Goal: Information Seeking & Learning: Find contact information

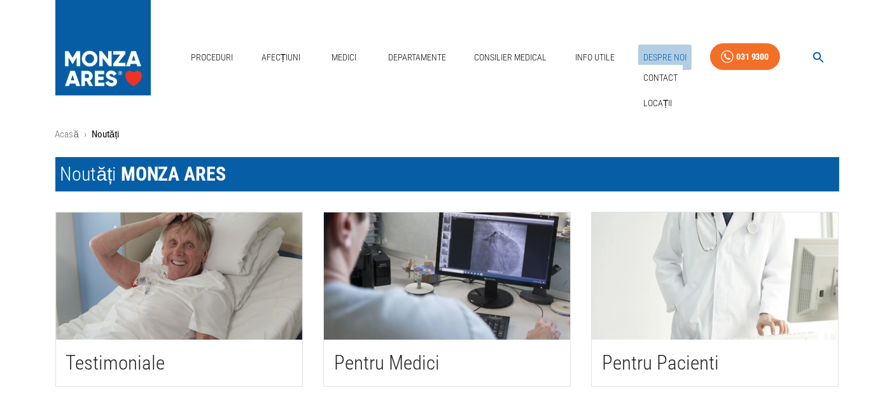
click at [658, 56] on link "Despre Noi" at bounding box center [664, 58] width 53 height 26
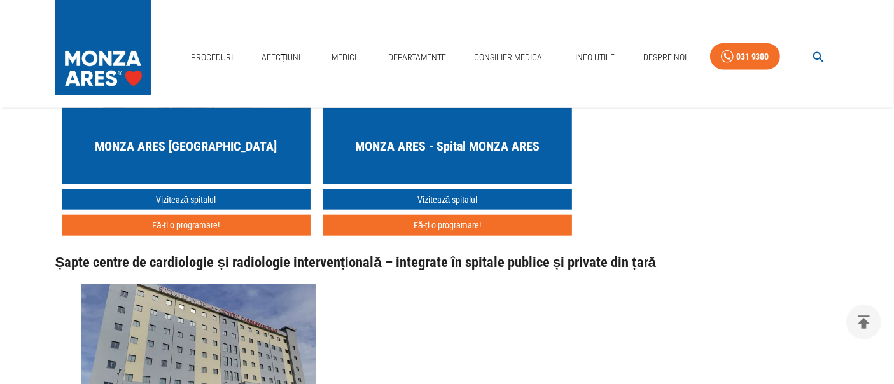
scroll to position [1555, 0]
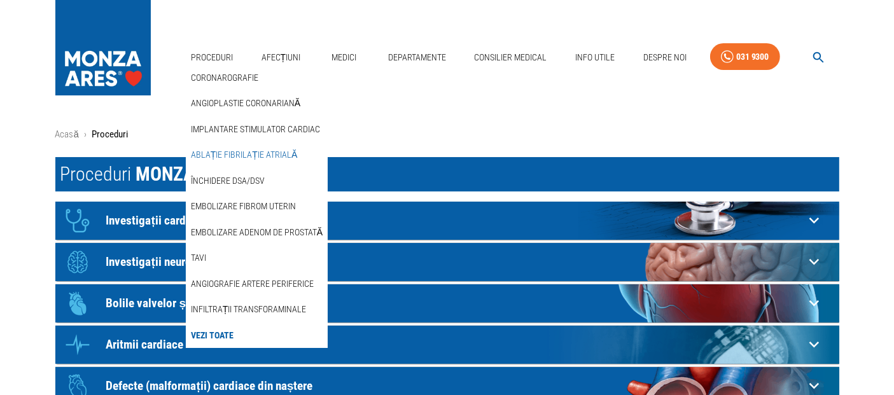
click at [225, 156] on link "Ablație fibrilație atrială" at bounding box center [243, 154] width 111 height 21
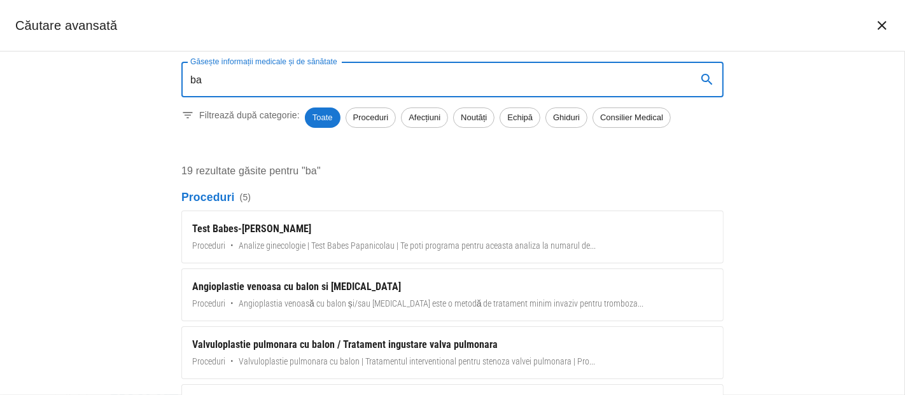
type input "ba"
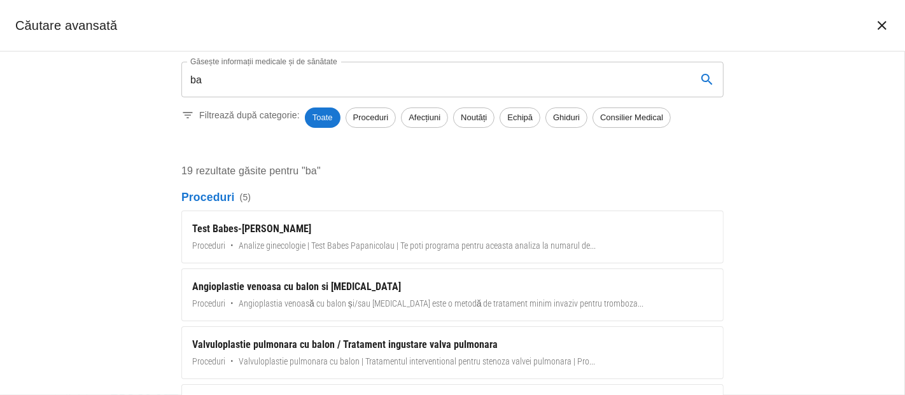
type textarea "e"
click at [321, 78] on input "ba" at bounding box center [433, 80] width 505 height 36
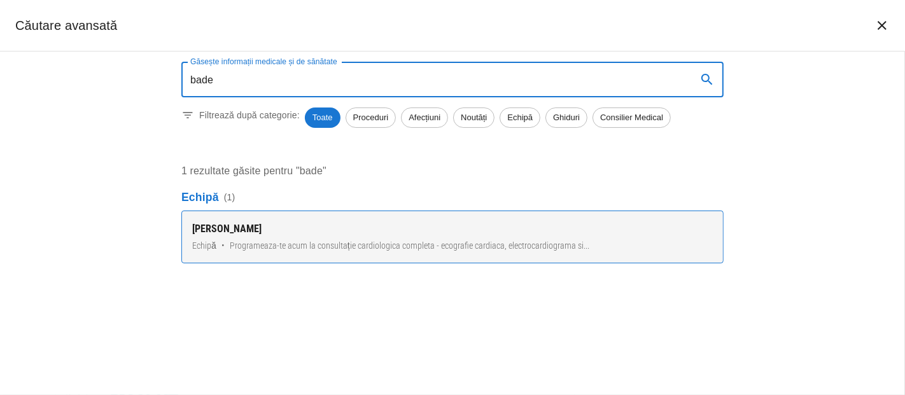
type input "bade"
click at [246, 234] on div "Dr. Alina Bădescu" at bounding box center [452, 228] width 520 height 15
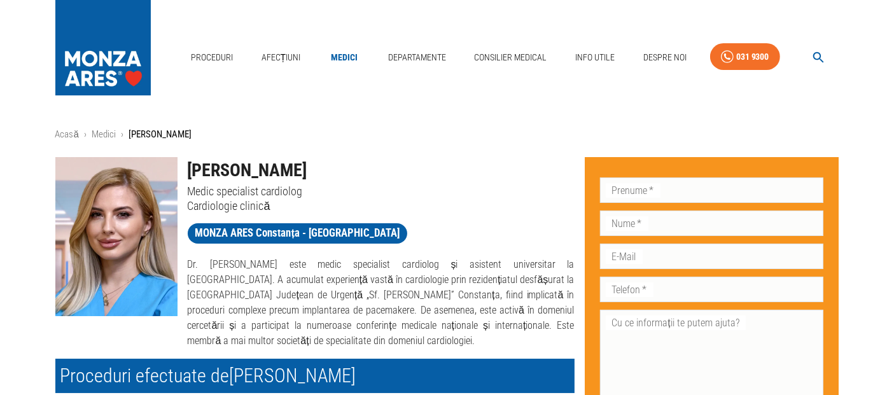
drag, startPoint x: 187, startPoint y: 263, endPoint x: 465, endPoint y: 346, distance: 290.2
click at [465, 346] on p "Dr. Alina-Cristina Bădescu este medic specialist cardiolog și asistent universi…" at bounding box center [381, 303] width 387 height 92
copy p "Dr. Alina-Cristina Bădescu este medic specialist cardiolog și asistent universi…"
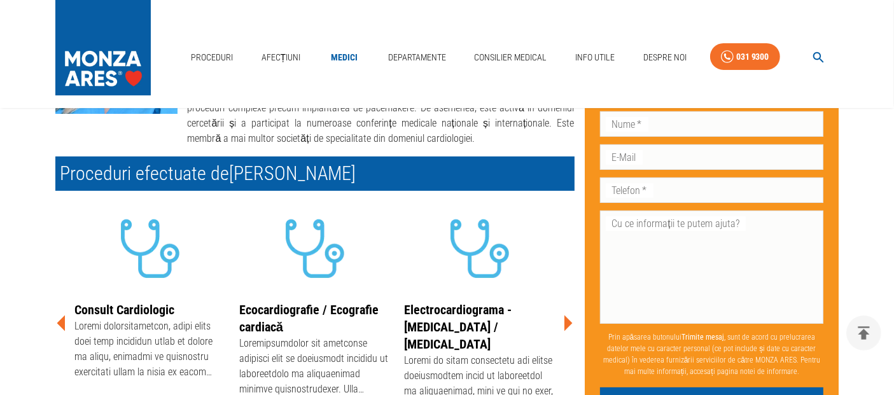
scroll to position [282, 0]
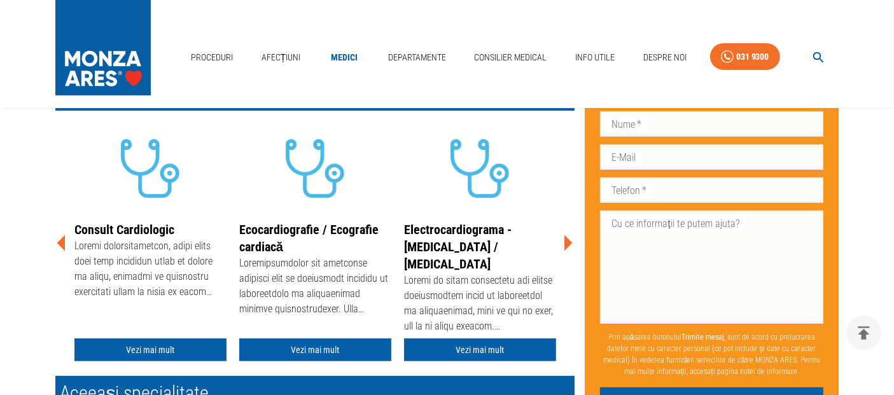
click at [568, 240] on icon at bounding box center [568, 243] width 8 height 16
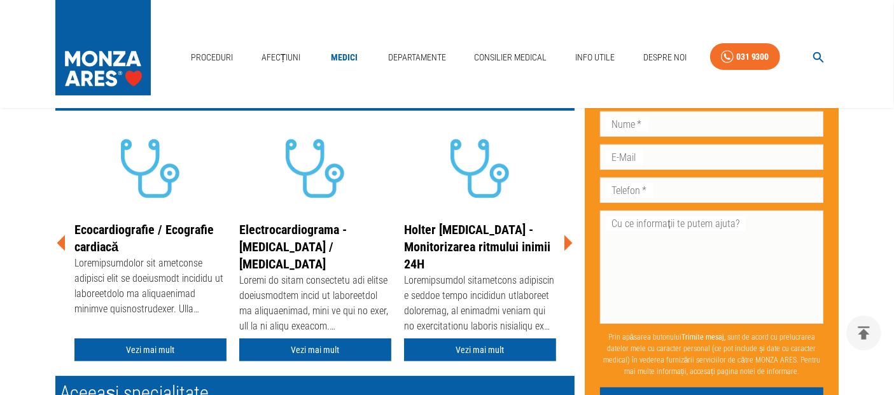
click at [567, 240] on icon at bounding box center [568, 243] width 8 height 16
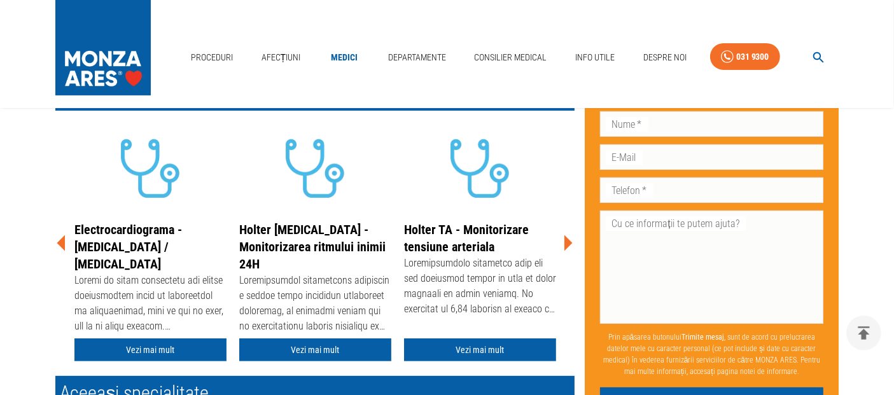
click at [567, 240] on icon at bounding box center [568, 243] width 8 height 16
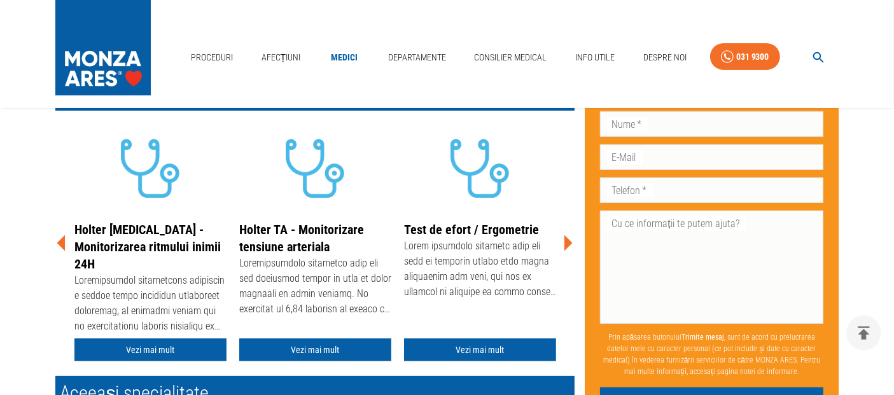
click at [567, 240] on icon at bounding box center [568, 243] width 8 height 16
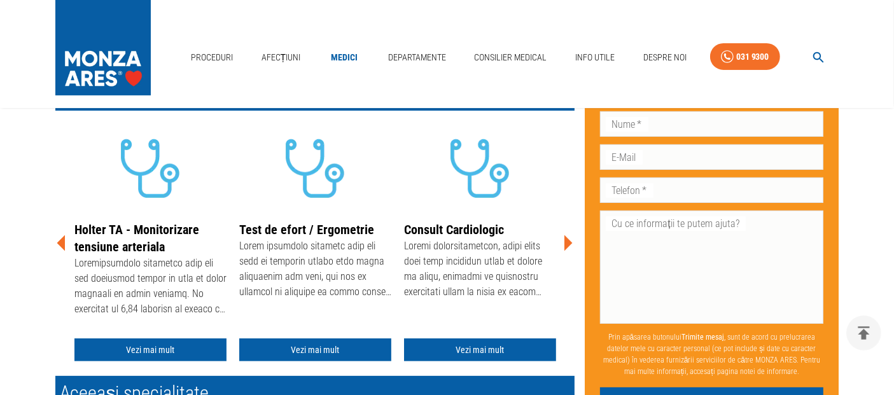
click at [567, 240] on icon at bounding box center [568, 243] width 8 height 16
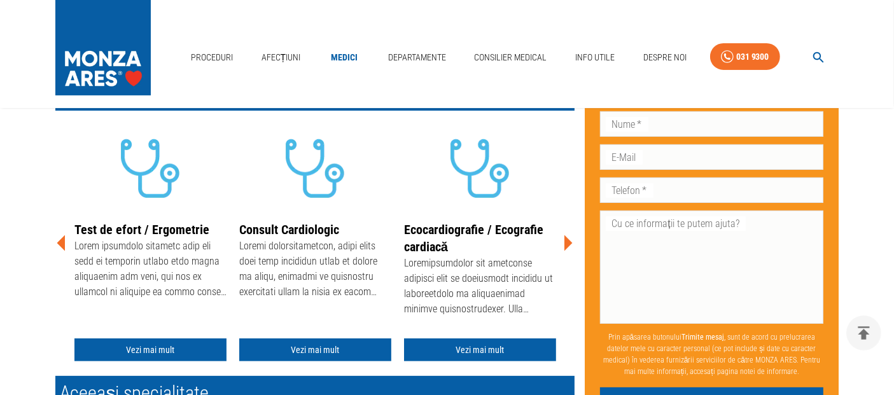
click at [567, 240] on icon at bounding box center [568, 243] width 8 height 16
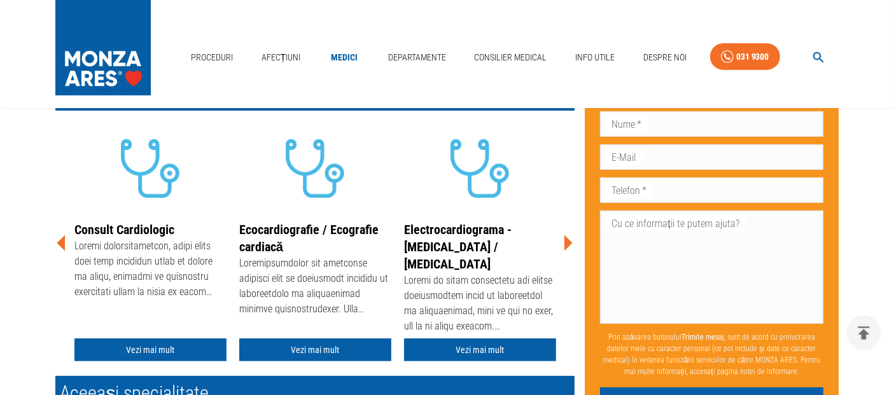
click at [567, 240] on icon at bounding box center [568, 243] width 8 height 16
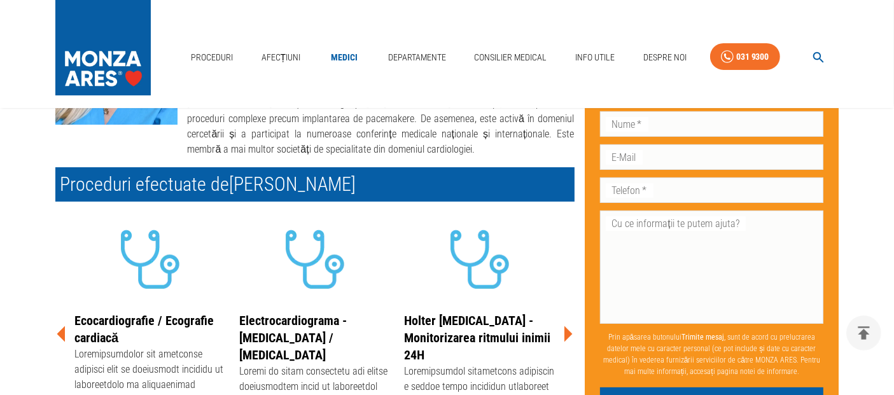
scroll to position [141, 0]
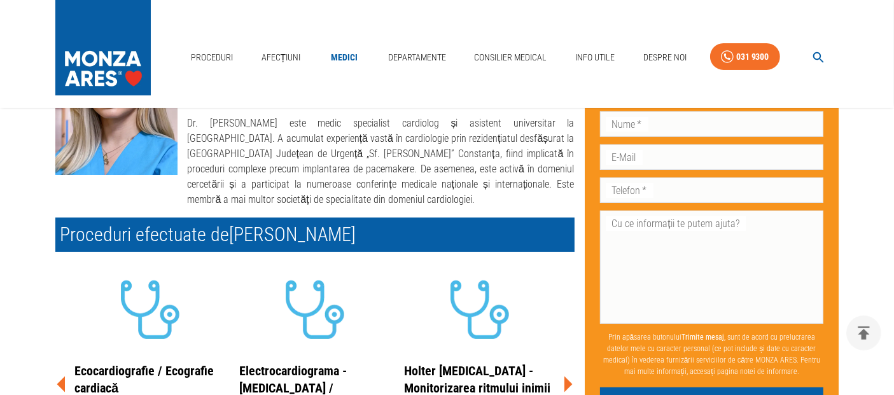
click at [290, 162] on p "Dr. Alina-Cristina Bădescu este medic specialist cardiolog și asistent universi…" at bounding box center [381, 162] width 387 height 92
drag, startPoint x: 394, startPoint y: 169, endPoint x: 488, endPoint y: 175, distance: 93.7
click at [488, 175] on p "Dr. Alina-Cristina Bădescu este medic specialist cardiolog și asistent universi…" at bounding box center [381, 162] width 387 height 92
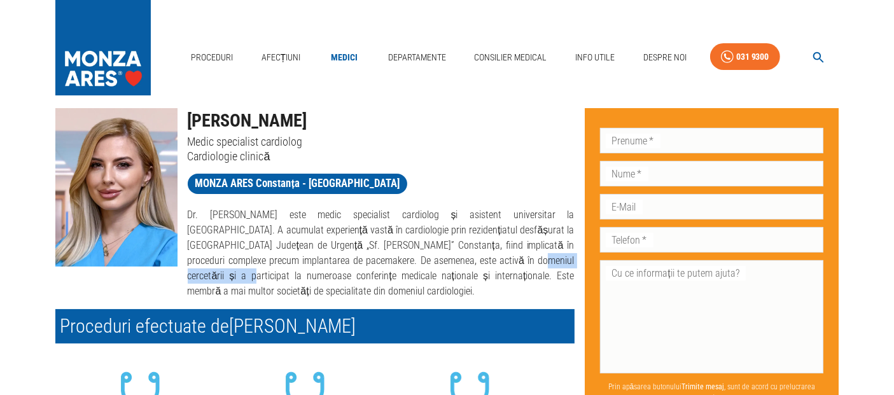
scroll to position [0, 0]
